Goal: Task Accomplishment & Management: Manage account settings

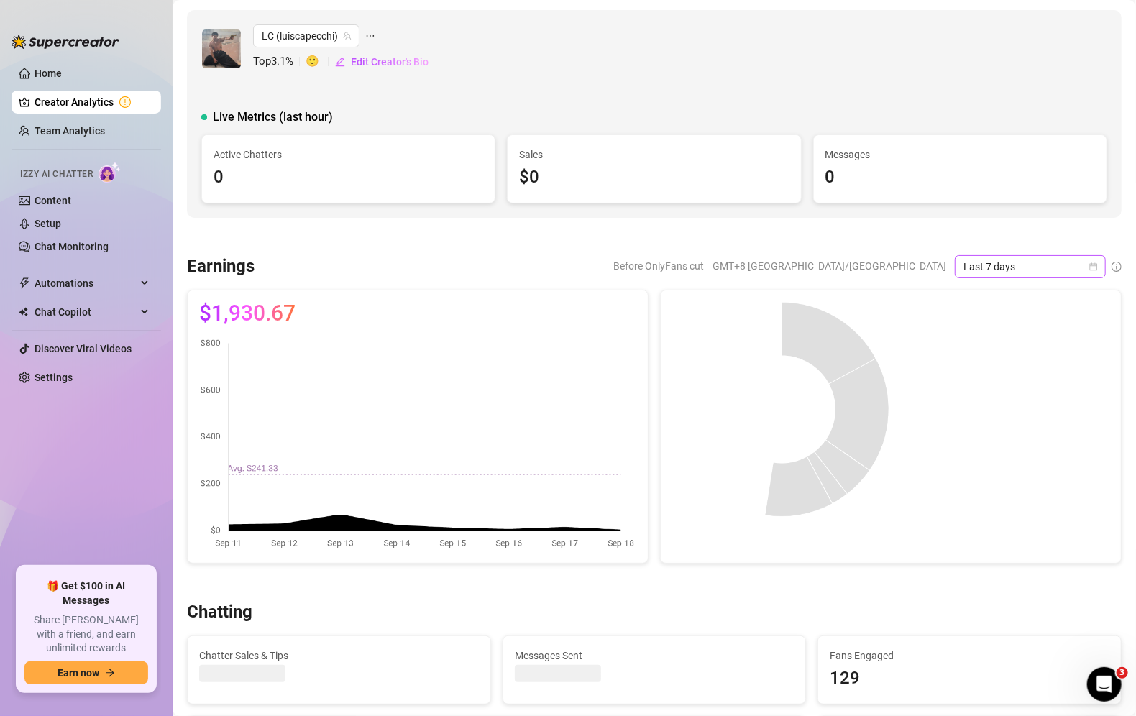
click at [985, 262] on span "Last 7 days" at bounding box center [1031, 267] width 134 height 22
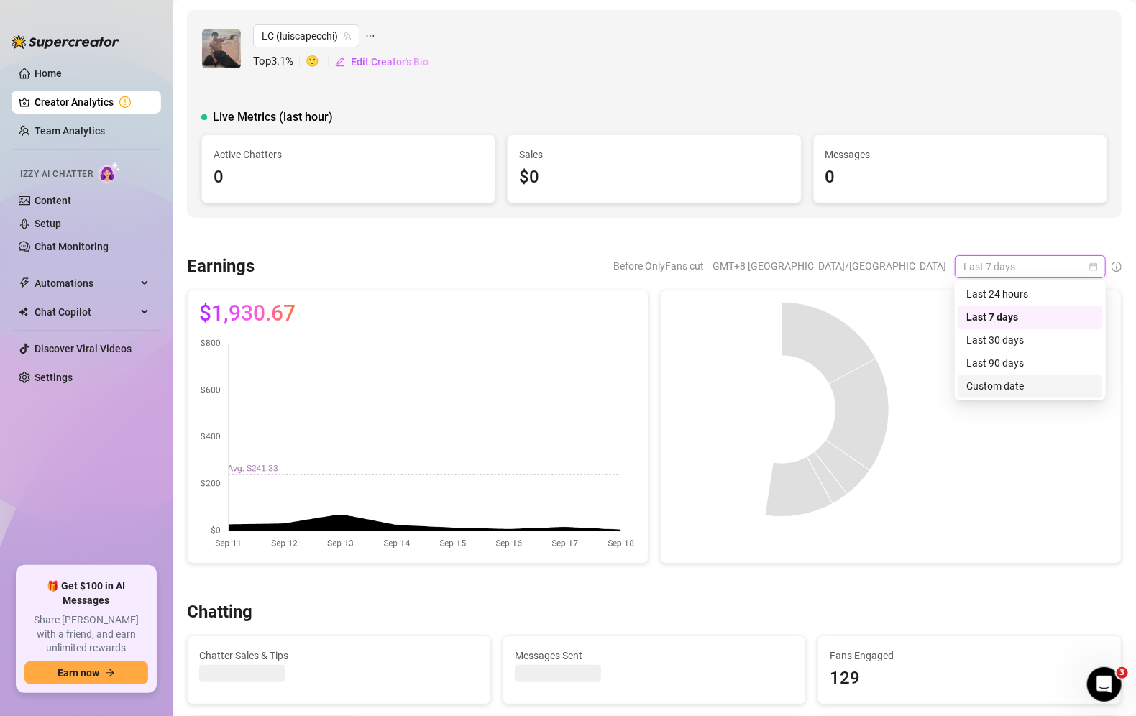
click at [1016, 385] on div "Custom date" at bounding box center [1031, 386] width 128 height 16
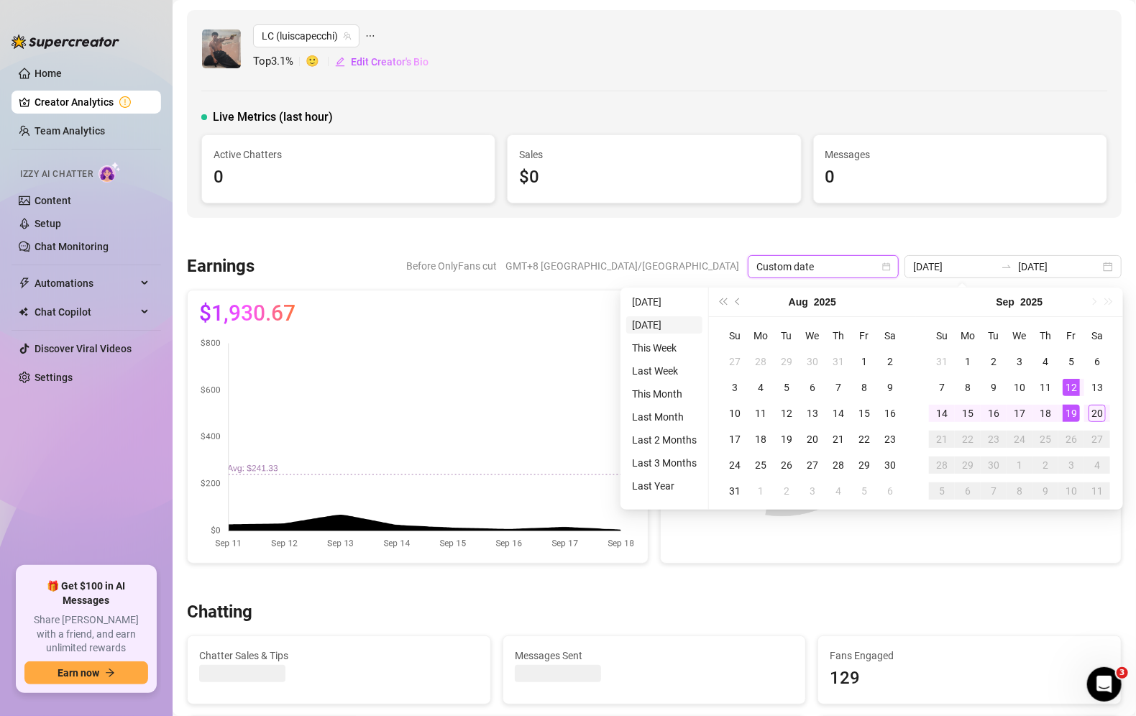
type input "2025-09-20"
type input "2025-09-12"
type input "2025-09-19"
type input "2025-09-20"
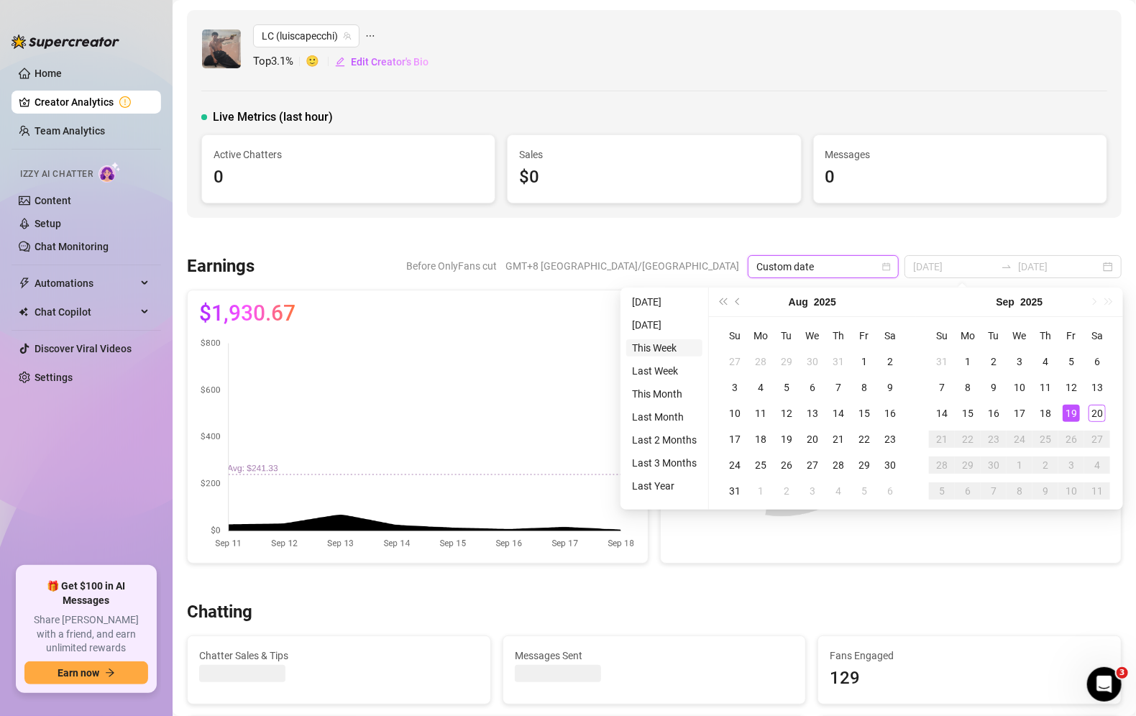
type input "2025-09-20"
type input "2025-09-12"
type input "2025-09-19"
type input "2025-09-13"
type input "2025-09-20"
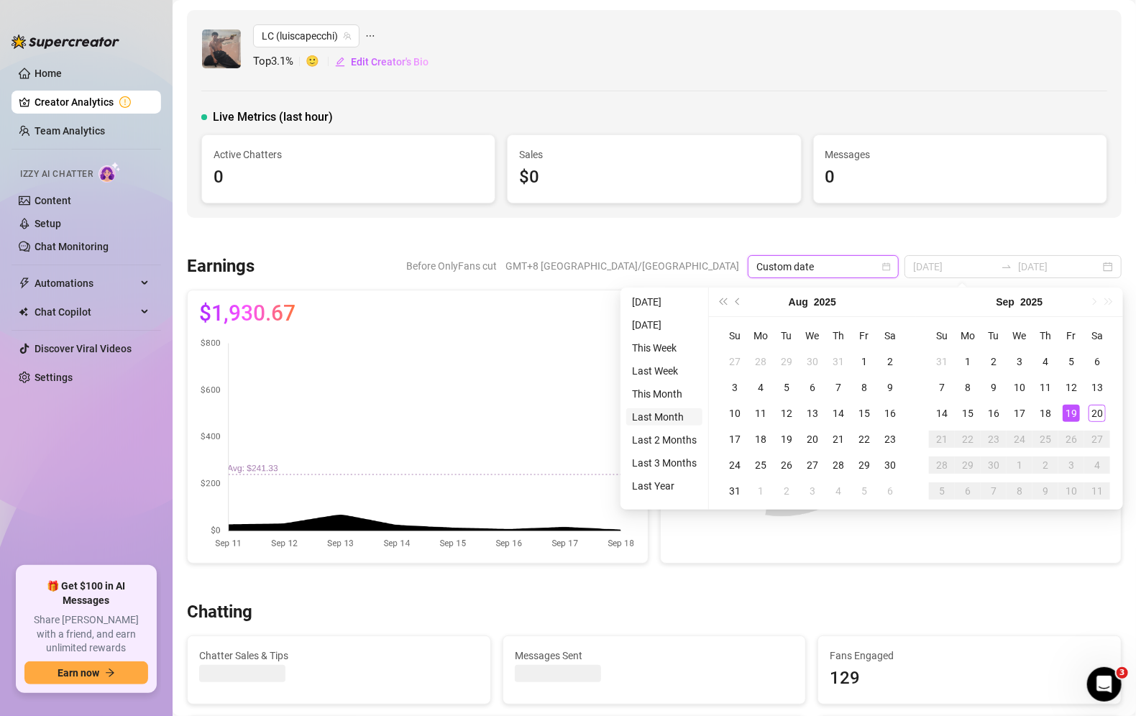
type input "2025-09-12"
type input "2025-09-19"
type input "2025-09-01"
type input "2025-09-20"
type input "2025-09-12"
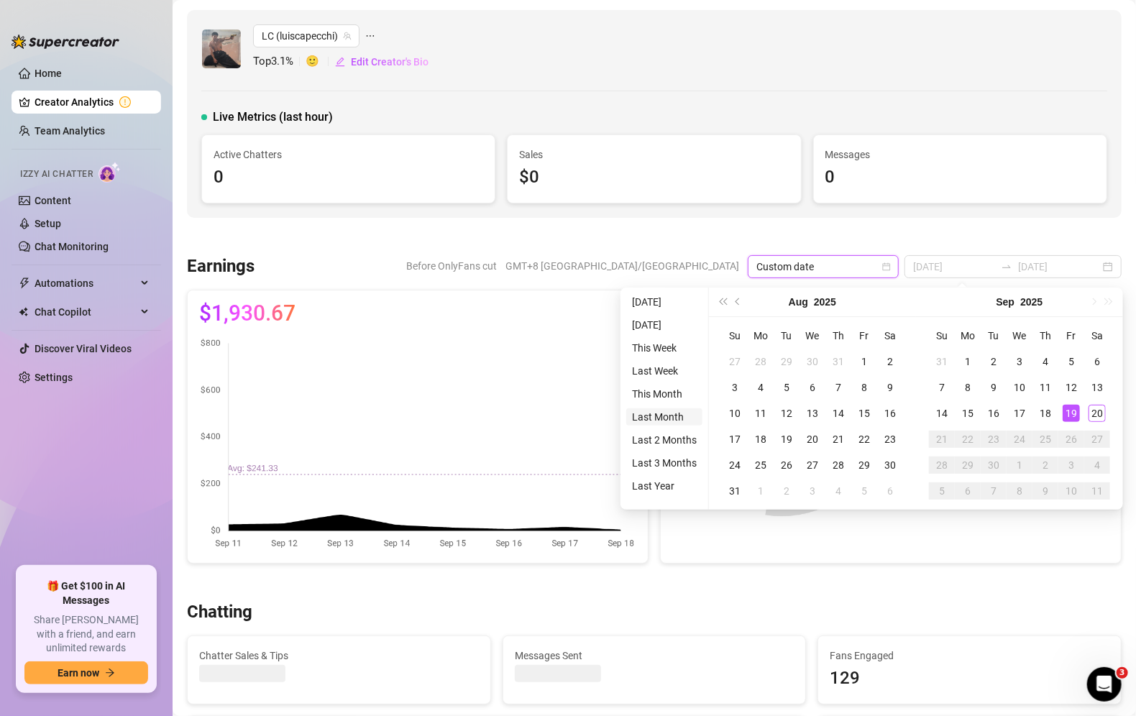
type input "2025-09-19"
type input "2025-08-20"
type input "2025-09-20"
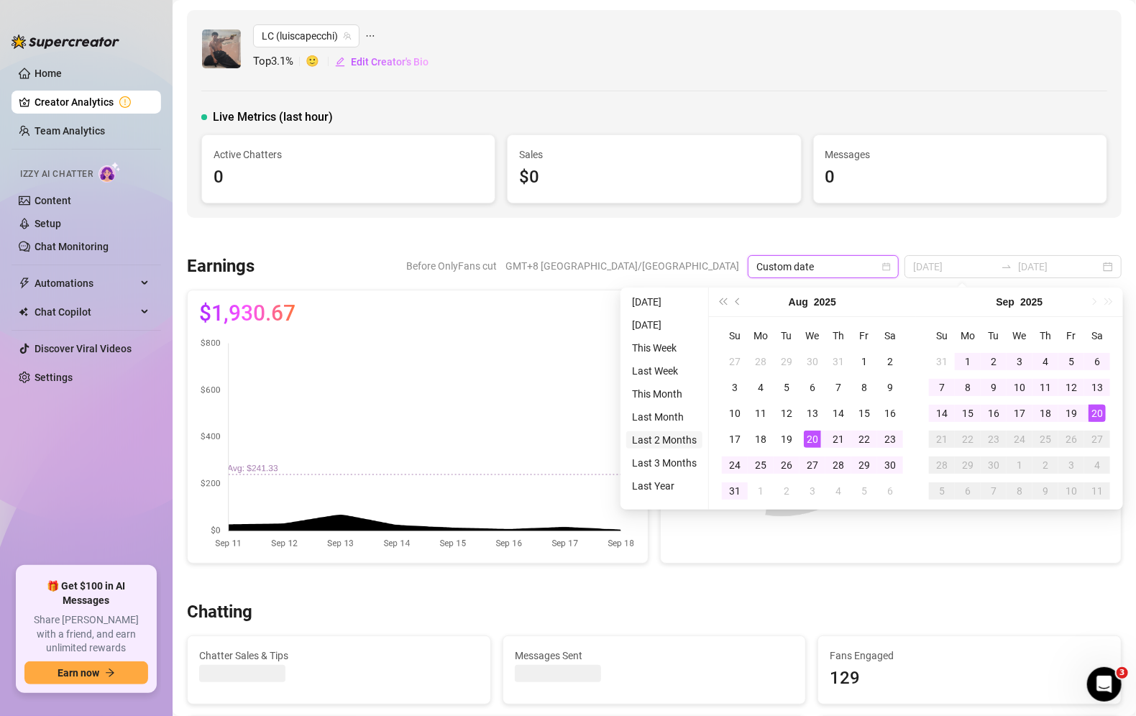
type input "2025-09-12"
type input "2025-09-19"
type input "2025-07-20"
type input "2025-09-20"
type input "2025-09-12"
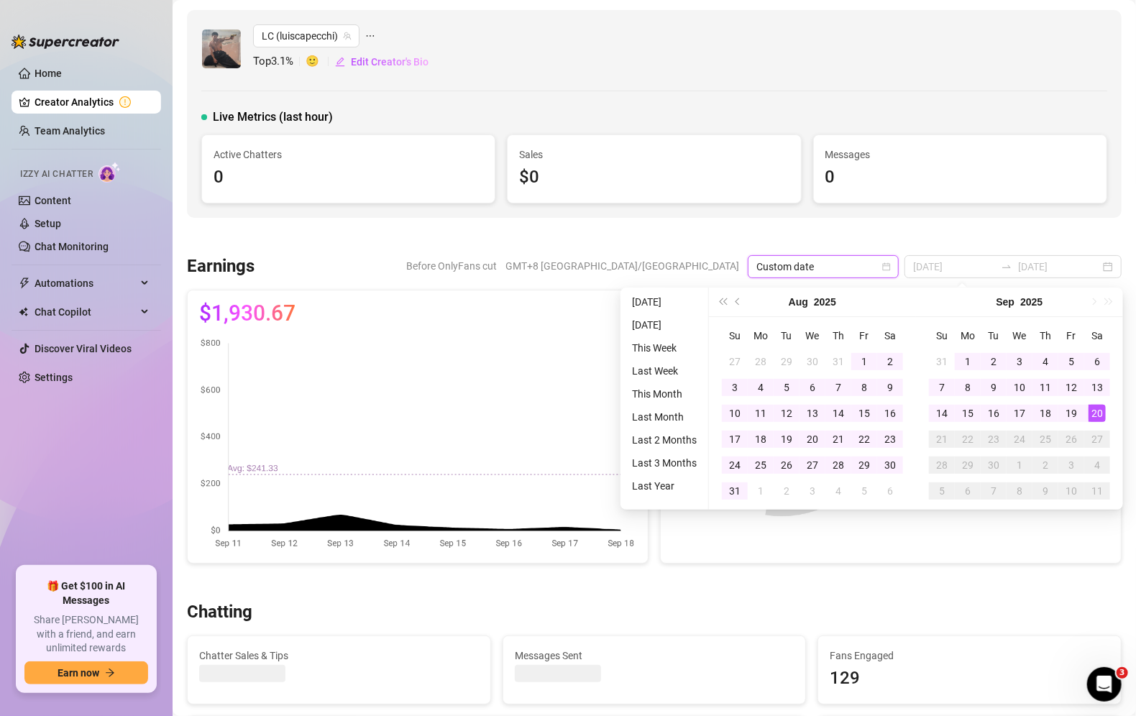
type input "2025-09-19"
type input "2024-09-20"
type input "2025-09-20"
type input "2025-09-12"
type input "2025-09-19"
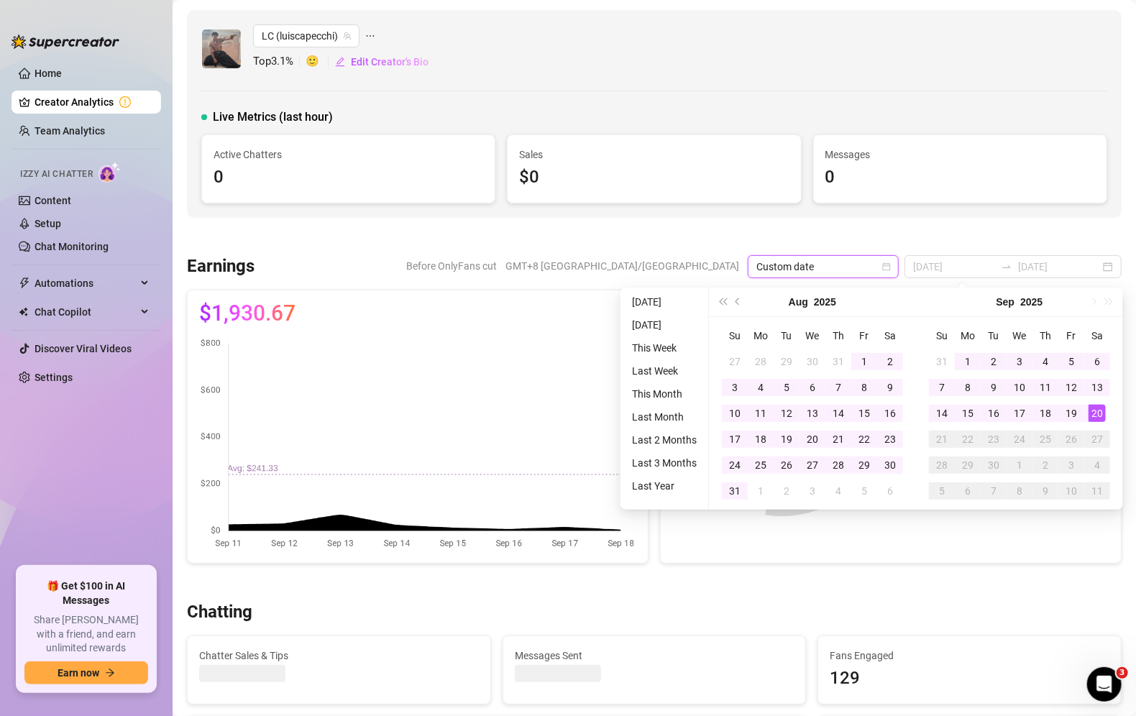
type input "2025-06-20"
type input "2025-09-20"
type input "2025-09-12"
type input "2025-09-19"
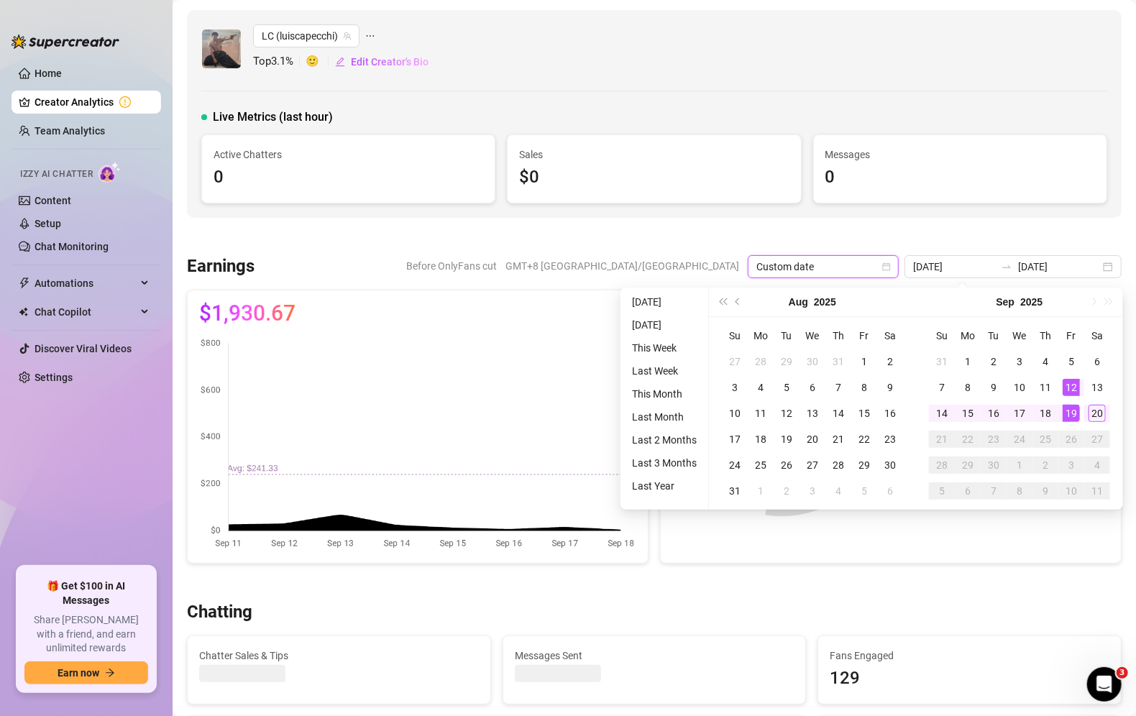
type input "2025-07-20"
type input "2025-09-20"
type input "2025-09-12"
type input "2025-09-19"
type input "2025-08-20"
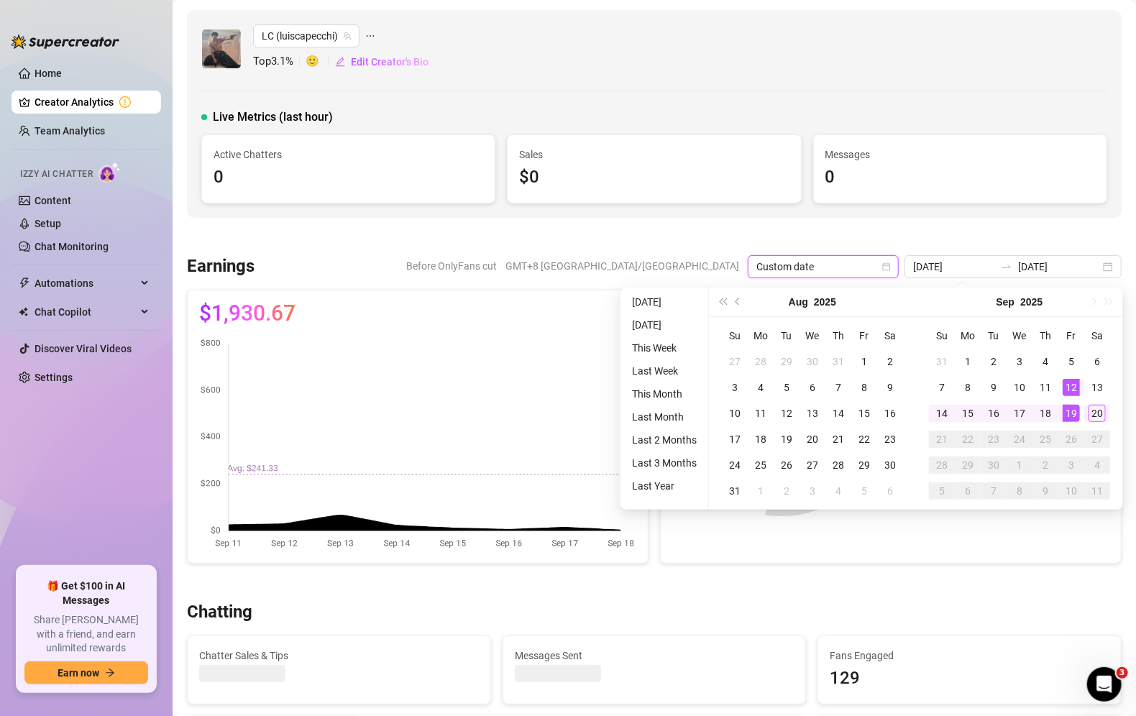
type input "2025-09-20"
type input "2025-09-12"
type input "2025-09-19"
type input "2025-09-01"
type input "2025-09-20"
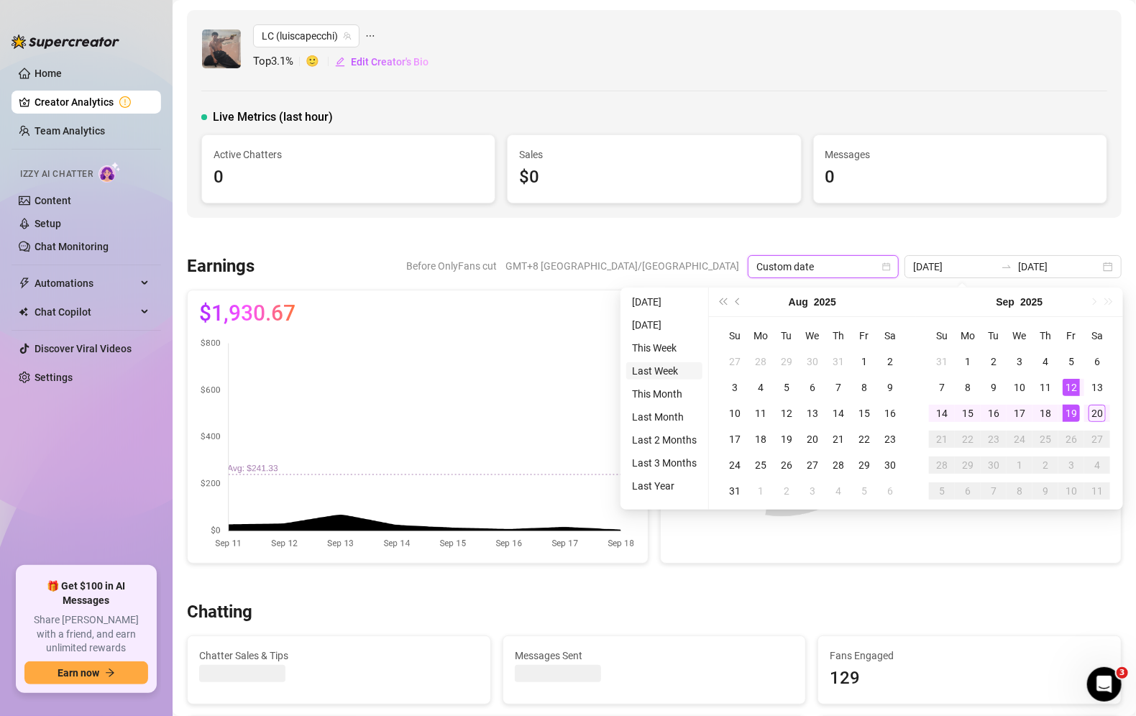
type input "2025-09-12"
type input "2025-09-19"
type input "2025-09-13"
type input "2025-09-20"
type input "2025-09-12"
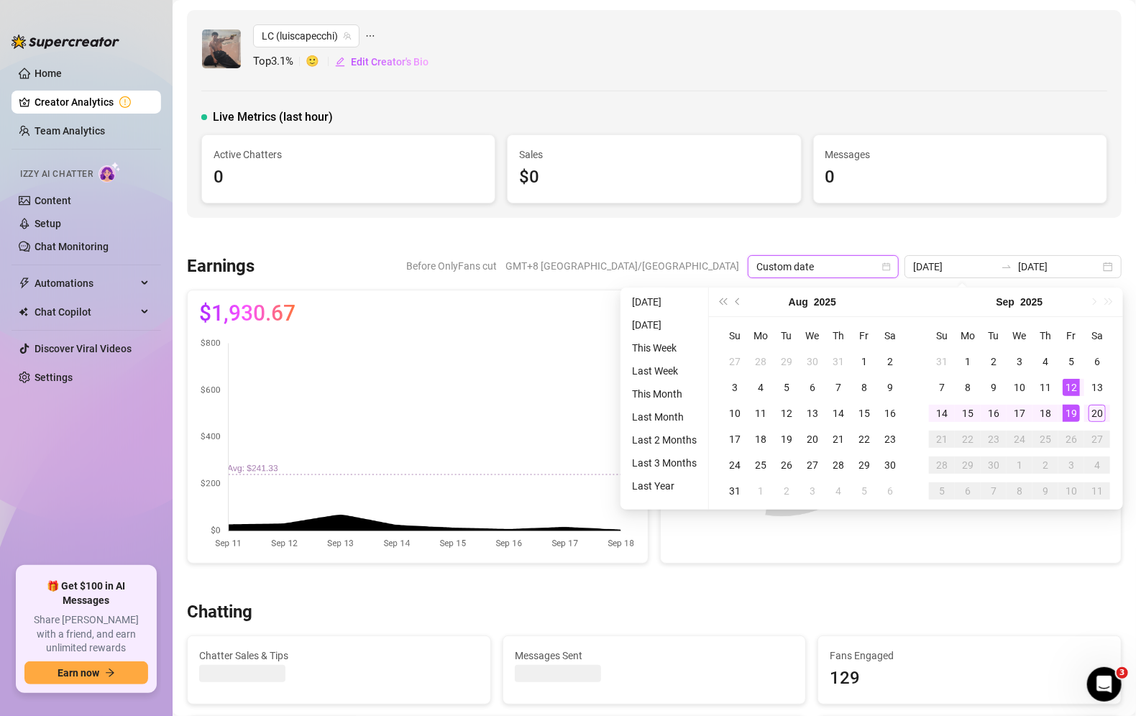
type input "2025-09-19"
type input "2025-09-20"
type input "2025-09-12"
type input "2025-09-19"
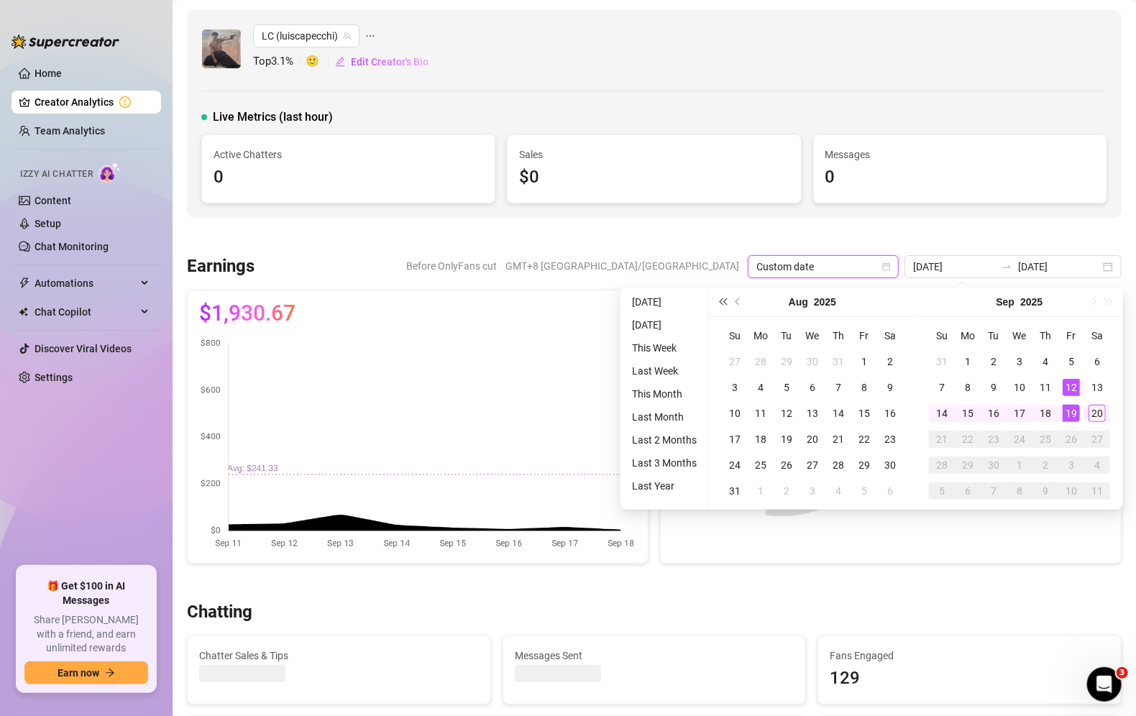
click at [718, 304] on button "Last year (Control + left)" at bounding box center [723, 302] width 16 height 29
click at [1096, 305] on div "Sep 2025" at bounding box center [1019, 302] width 207 height 29
click at [1090, 298] on div "Sep 2025" at bounding box center [1019, 302] width 207 height 29
click at [1108, 300] on div "Sep 2025" at bounding box center [1019, 302] width 207 height 29
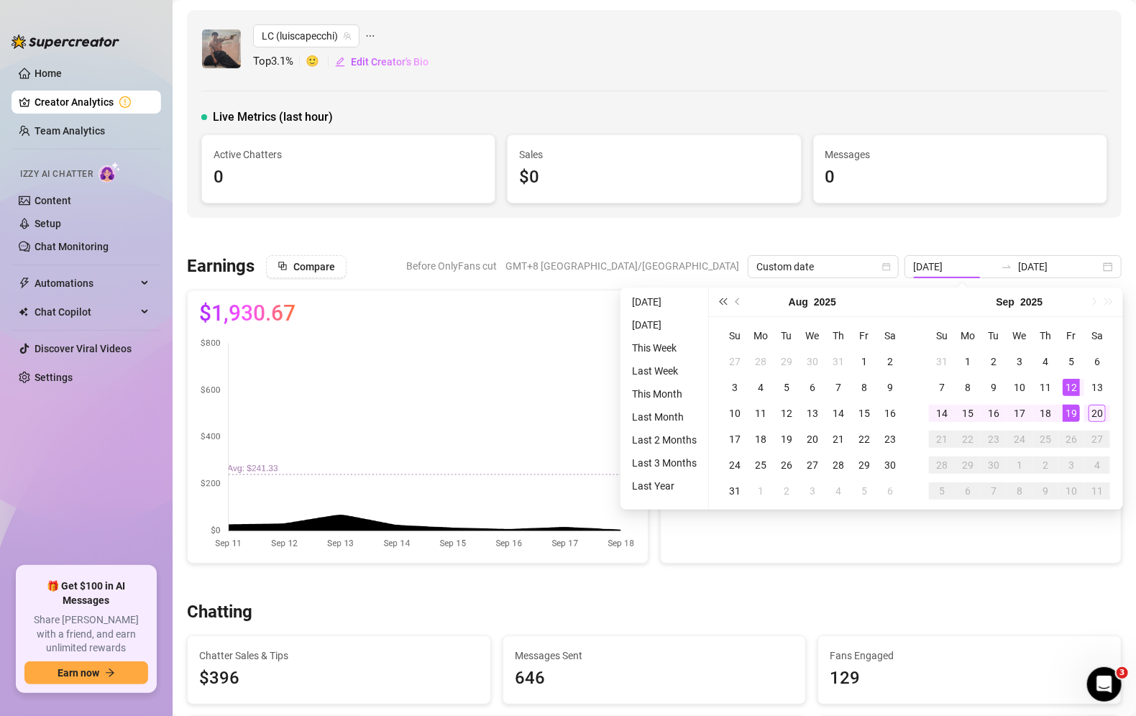
click at [716, 298] on button "Last year (Control + left)" at bounding box center [723, 302] width 16 height 29
click at [716, 299] on button "Last year (Control + left)" at bounding box center [723, 302] width 16 height 29
click at [717, 298] on button "Last year (Control + left)" at bounding box center [723, 302] width 16 height 29
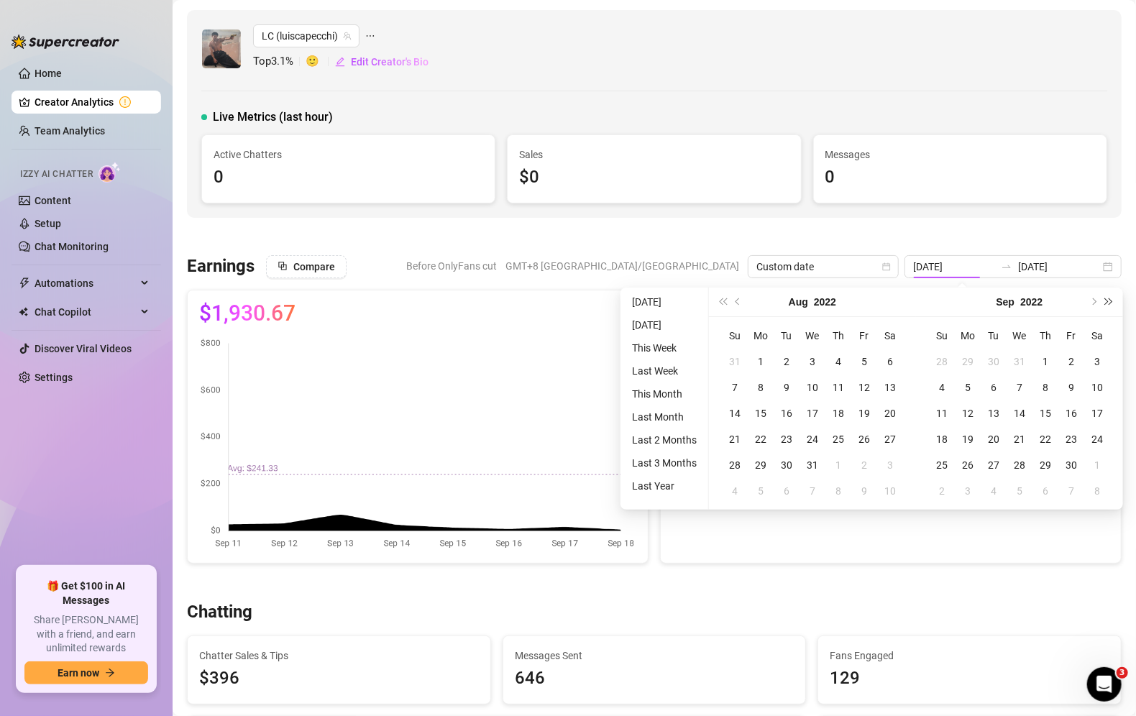
click at [1109, 303] on span "Next year (Control + right)" at bounding box center [1109, 301] width 7 height 7
drag, startPoint x: 1051, startPoint y: 382, endPoint x: 997, endPoint y: 375, distance: 55.1
click at [977, 385] on tr "3 4 5 6 7 8 9" at bounding box center [1019, 388] width 181 height 26
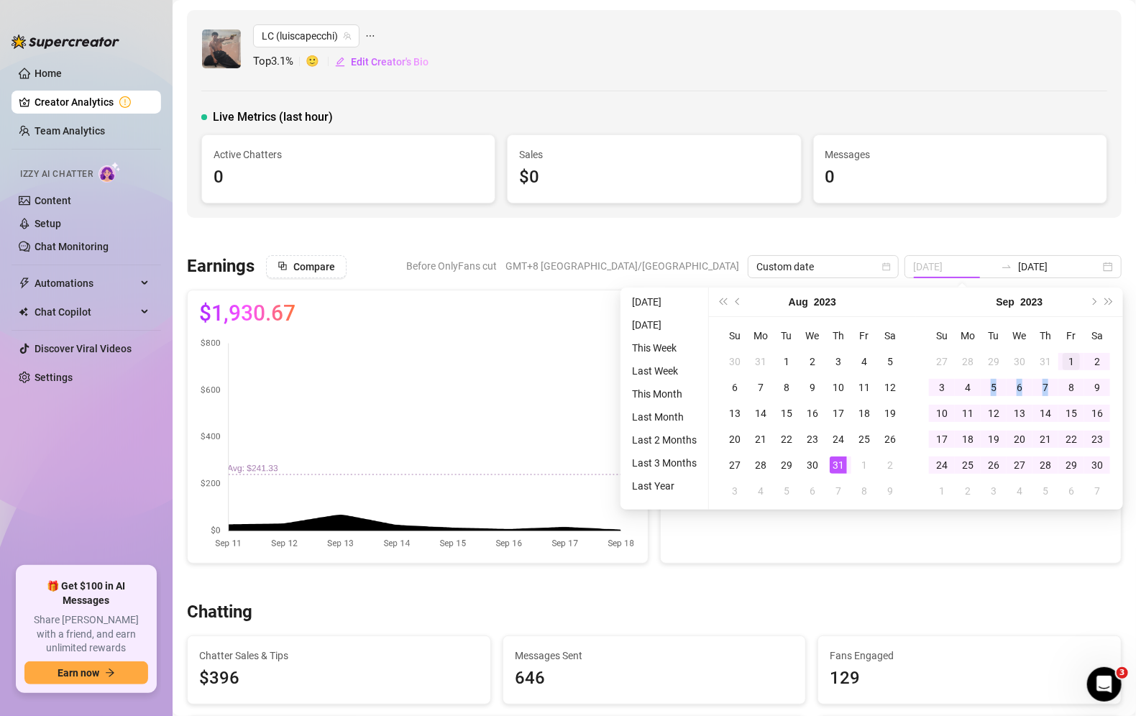
type input "2023-09-01"
click at [1064, 362] on div "1" at bounding box center [1071, 361] width 17 height 17
click at [1106, 303] on span "Next year (Control + right)" at bounding box center [1109, 301] width 7 height 7
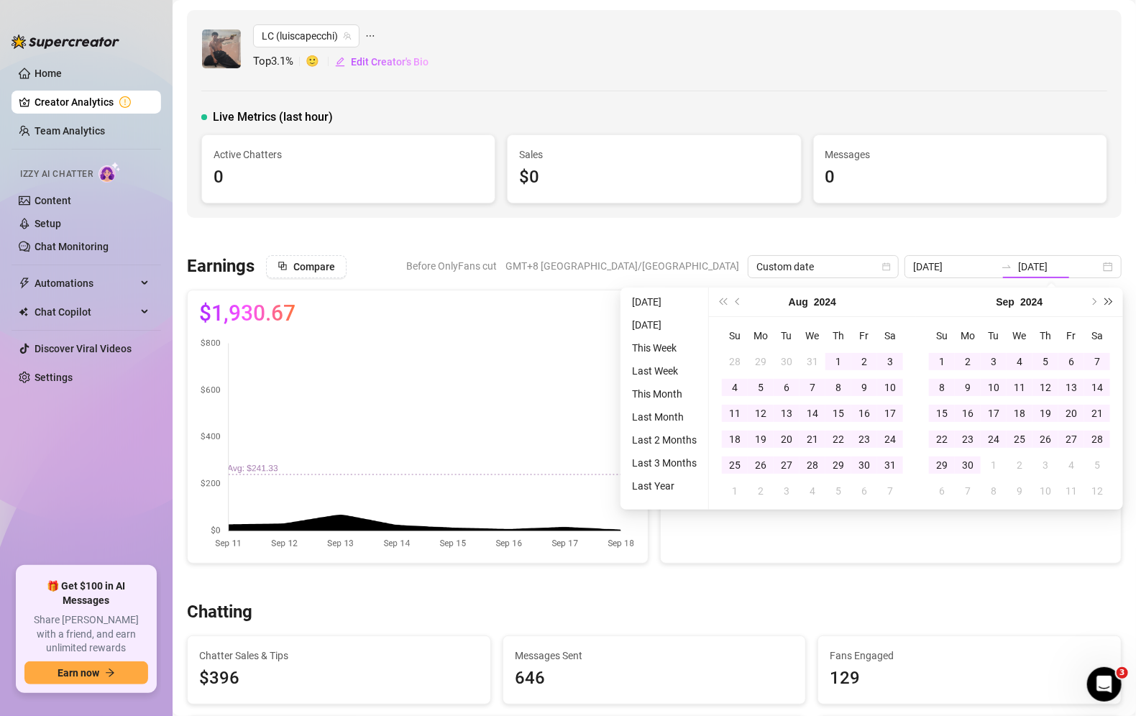
click at [1106, 303] on span "Next year (Control + right)" at bounding box center [1109, 301] width 7 height 7
click at [1105, 303] on div "Sep 2025" at bounding box center [1019, 302] width 207 height 29
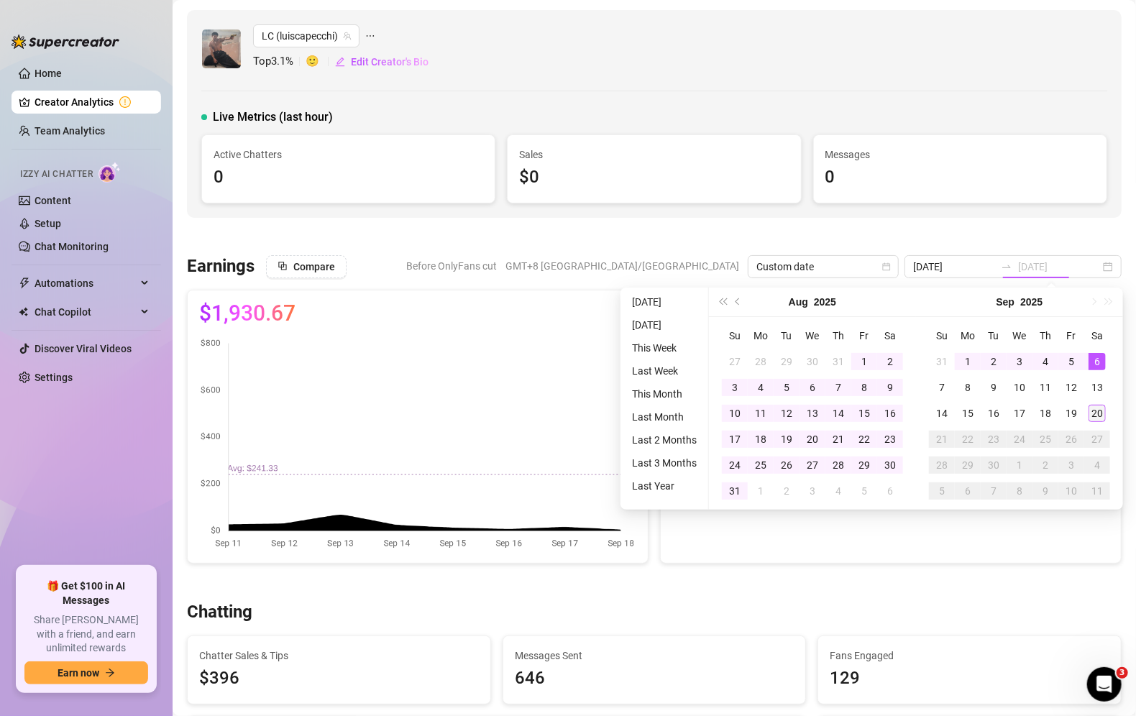
type input "2025-09-20"
click at [1093, 413] on div "20" at bounding box center [1097, 413] width 17 height 17
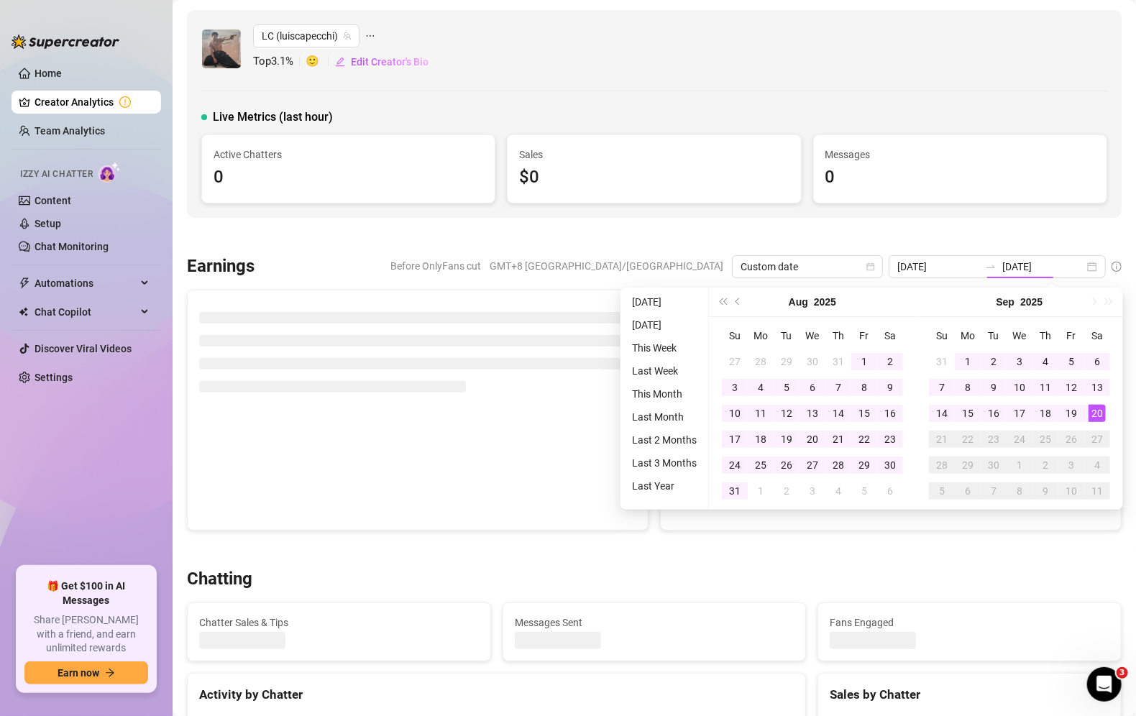
type input "2023-09-01"
type input "2025-09-20"
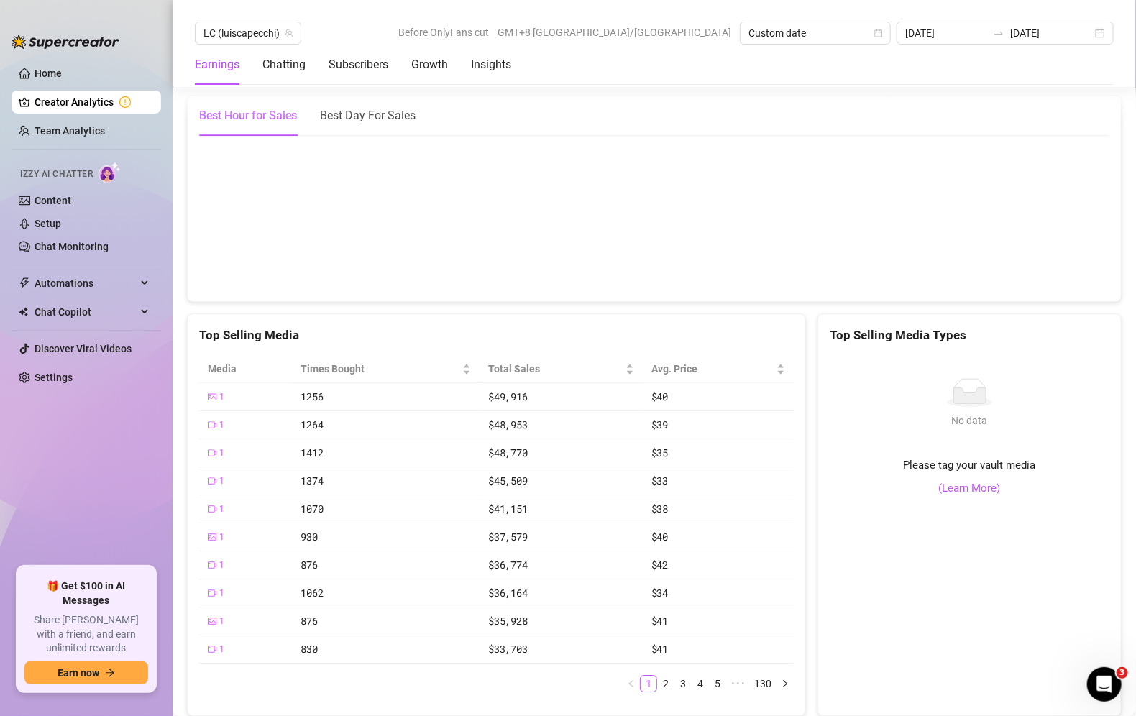
scroll to position [2101, 0]
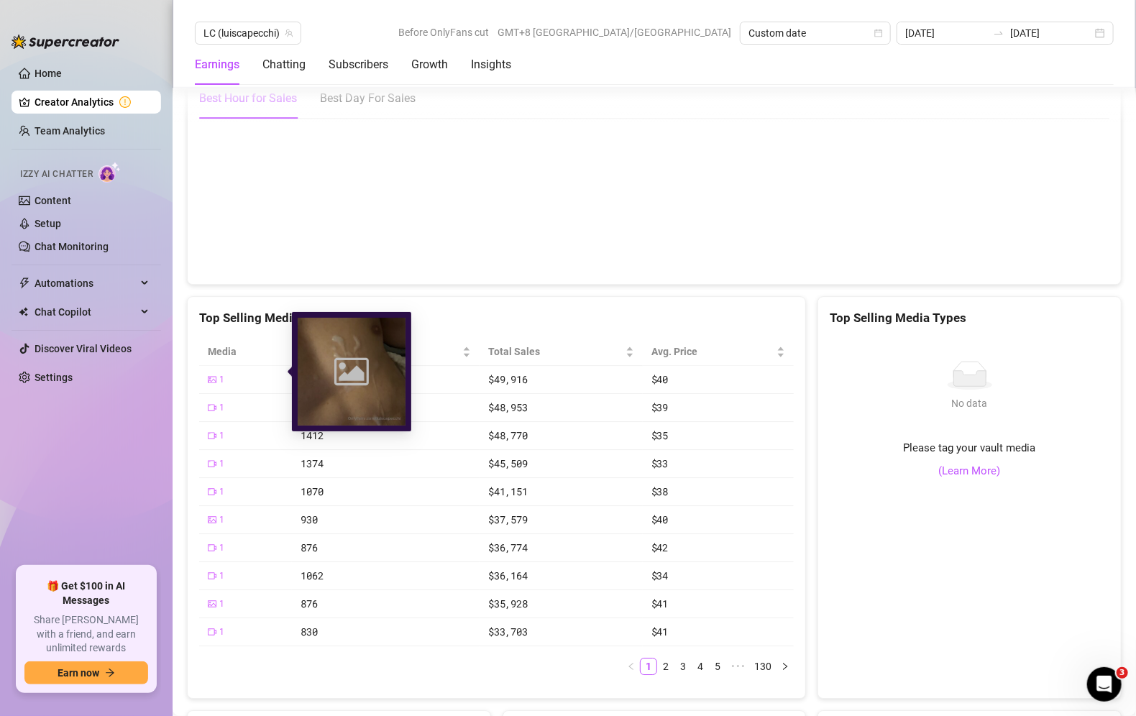
click at [211, 377] on icon "picture" at bounding box center [212, 380] width 9 height 6
click at [210, 377] on icon "picture" at bounding box center [212, 380] width 9 height 6
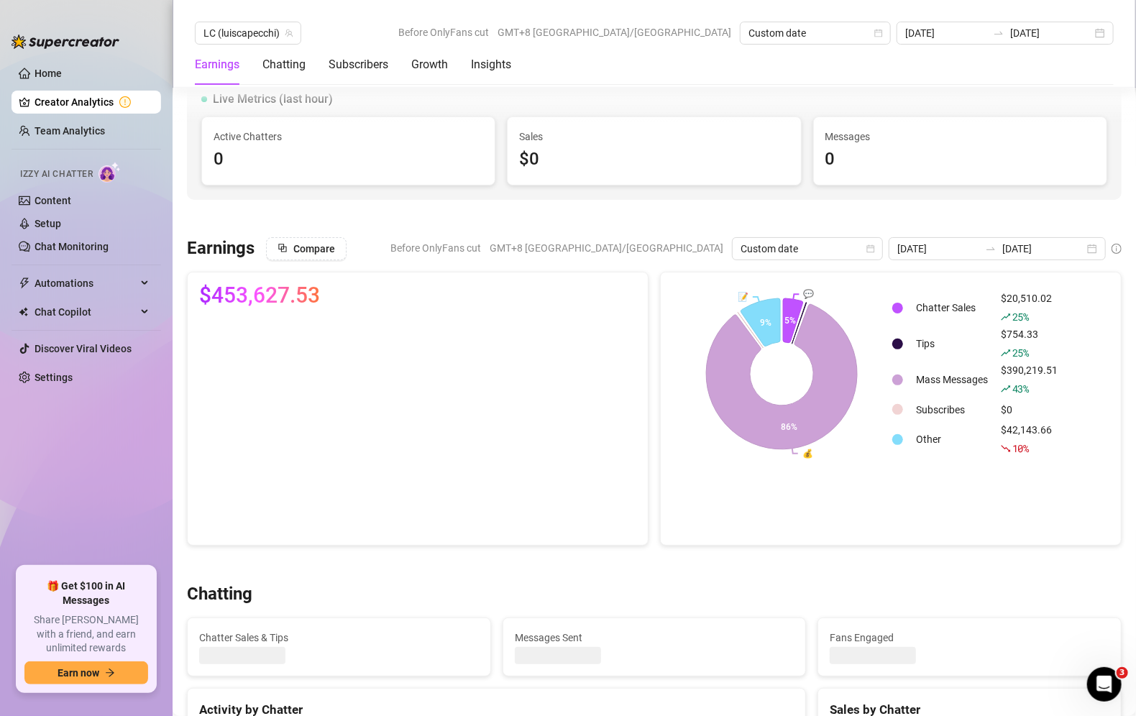
scroll to position [601, 0]
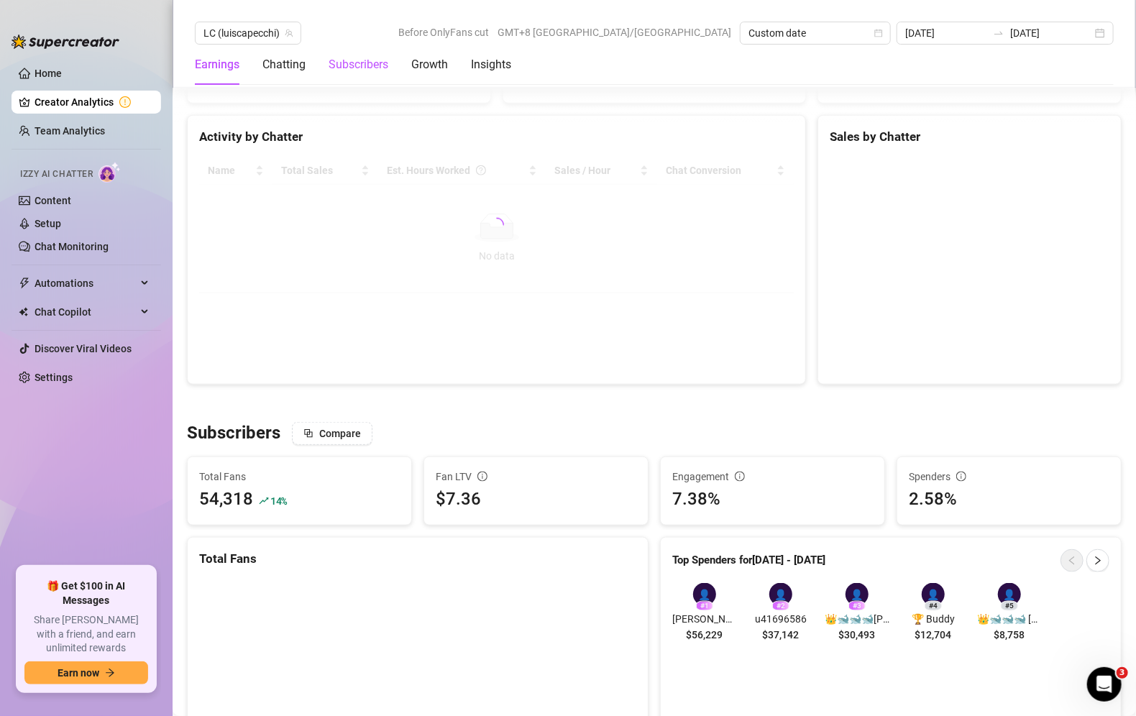
click at [378, 64] on div "Subscribers" at bounding box center [359, 64] width 60 height 17
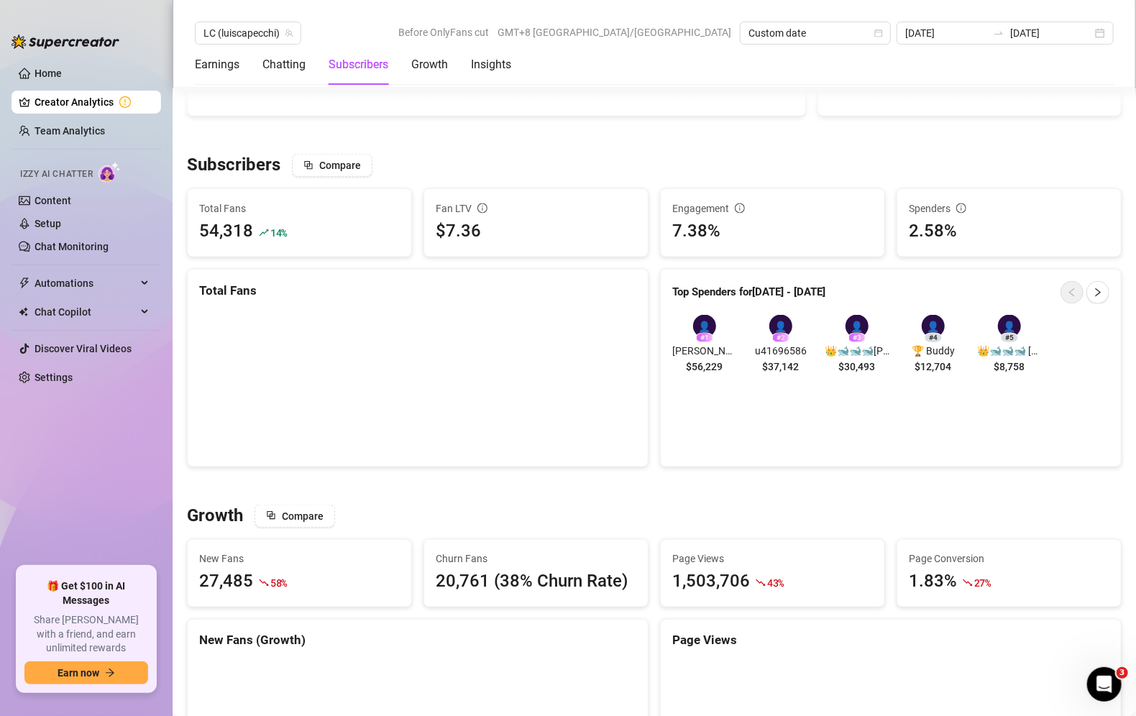
scroll to position [926, 0]
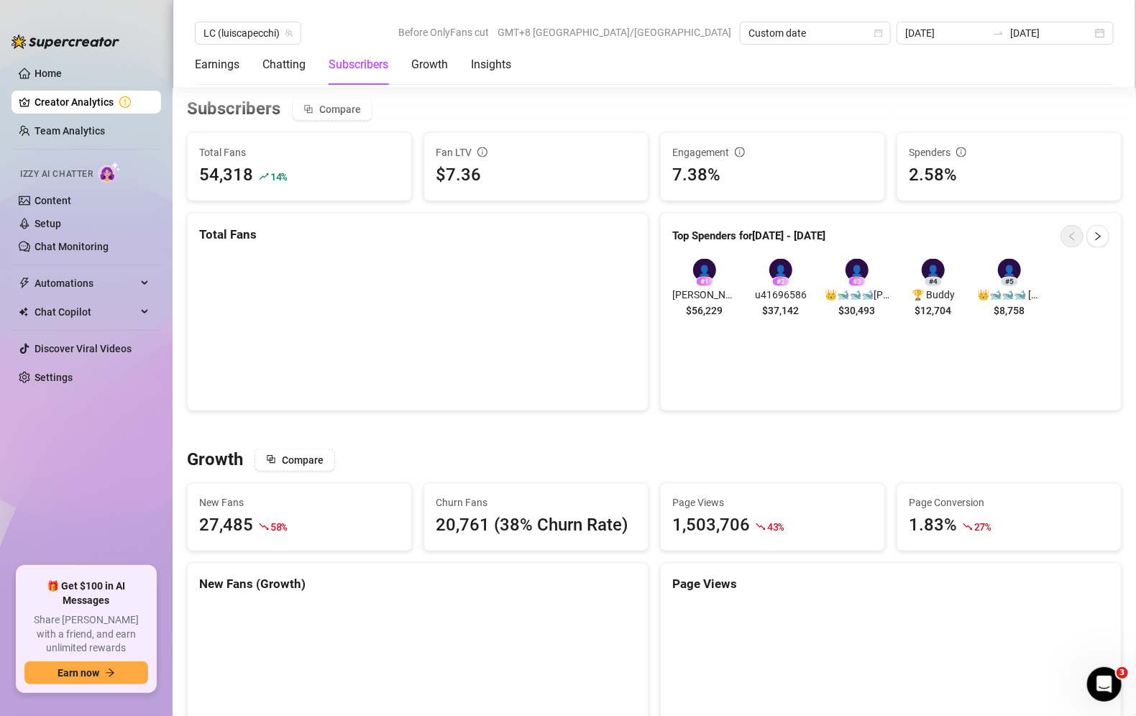
click at [258, 302] on canvas at bounding box center [417, 327] width 437 height 144
click at [701, 266] on div "👤" at bounding box center [704, 270] width 23 height 23
click at [706, 278] on div "# 1" at bounding box center [704, 282] width 17 height 10
click at [1095, 239] on button "button" at bounding box center [1098, 236] width 23 height 23
